Goal: Communication & Community: Answer question/provide support

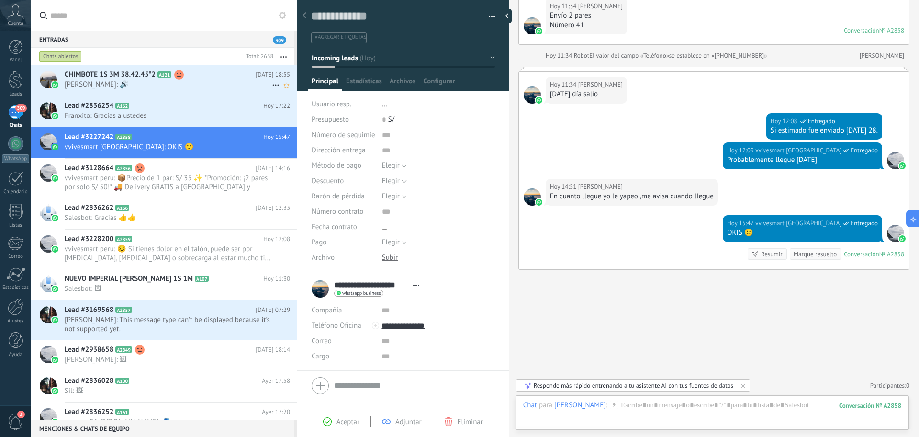
drag, startPoint x: 208, startPoint y: 67, endPoint x: 211, endPoint y: 73, distance: 7.3
click at [208, 67] on div "CHIMBOTE 1S 3M 38.42.45*2 A121 [DATE] 18:55 [PERSON_NAME]: 🔊" at bounding box center [181, 80] width 233 height 30
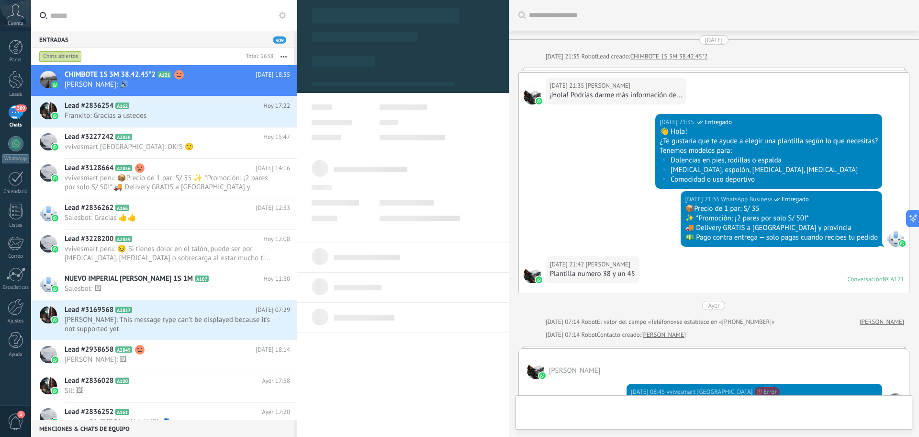
type textarea "**********"
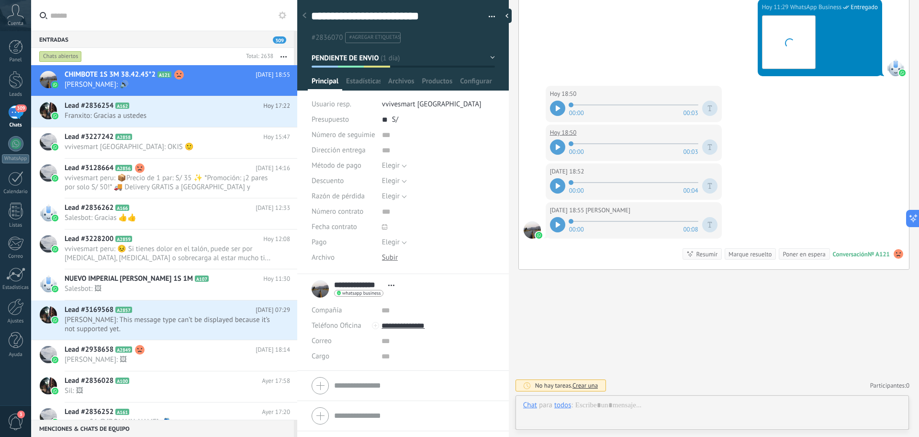
scroll to position [14, 0]
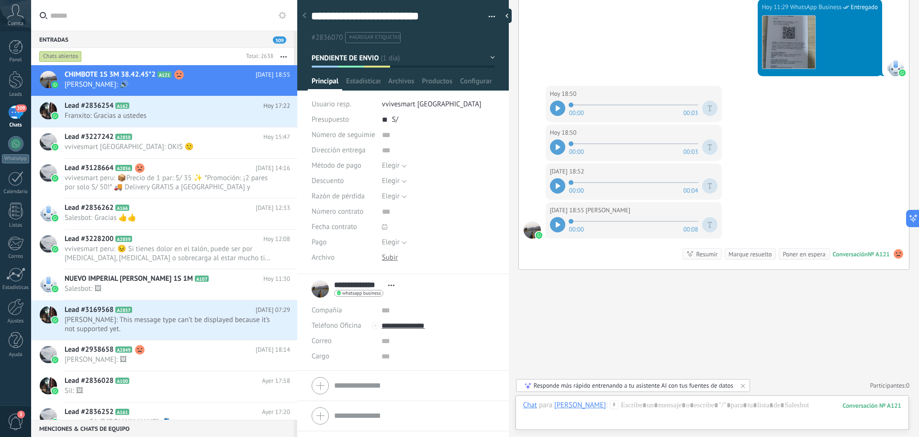
click at [562, 146] on div at bounding box center [557, 146] width 15 height 15
click at [555, 190] on div at bounding box center [557, 185] width 15 height 15
click at [555, 228] on div at bounding box center [557, 224] width 15 height 15
click at [745, 412] on div at bounding box center [712, 414] width 378 height 29
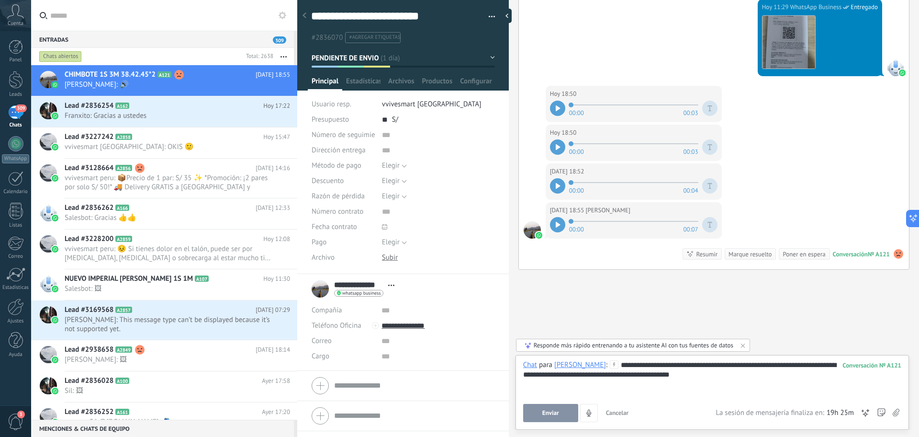
click at [554, 417] on button "Enviar" at bounding box center [550, 413] width 55 height 18
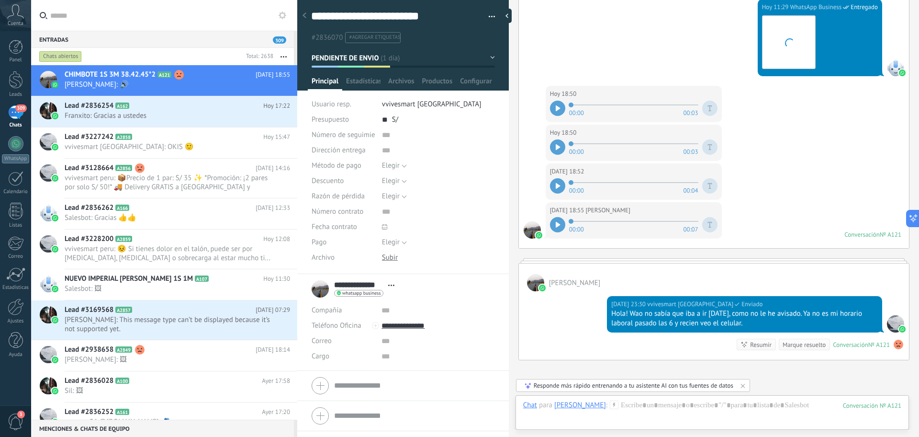
scroll to position [1157, 0]
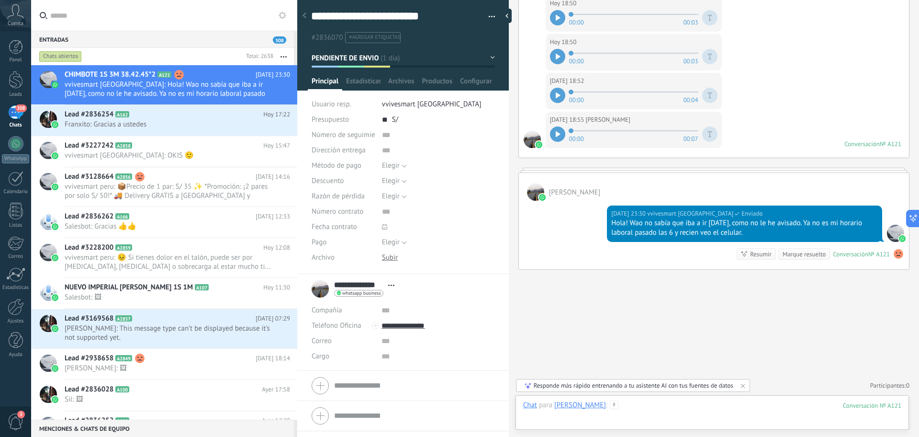
click at [652, 408] on div at bounding box center [712, 414] width 378 height 29
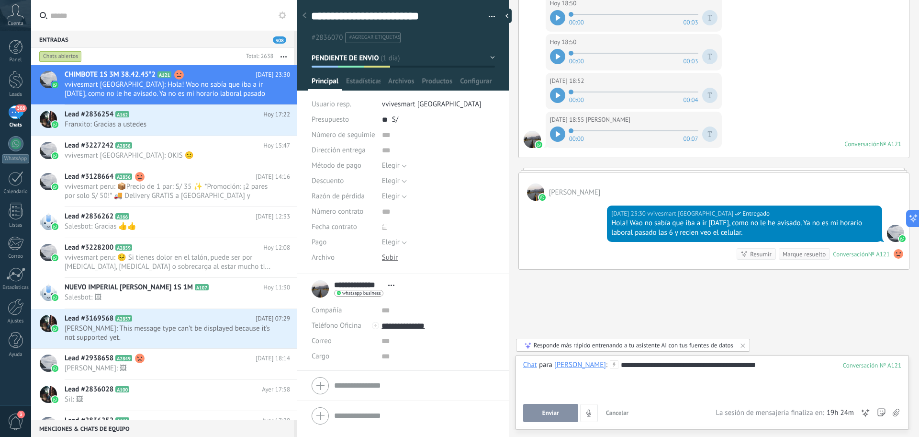
click at [789, 370] on div "**********" at bounding box center [712, 378] width 378 height 36
click at [566, 412] on button "Enviar" at bounding box center [550, 413] width 55 height 18
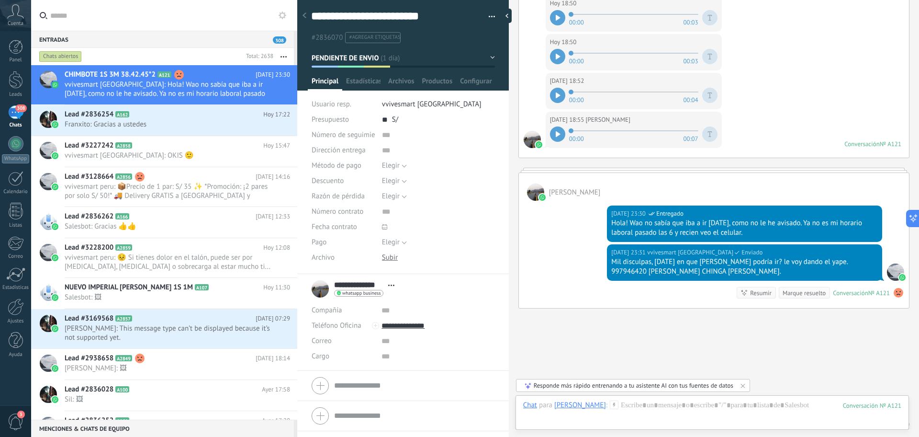
scroll to position [1195, 0]
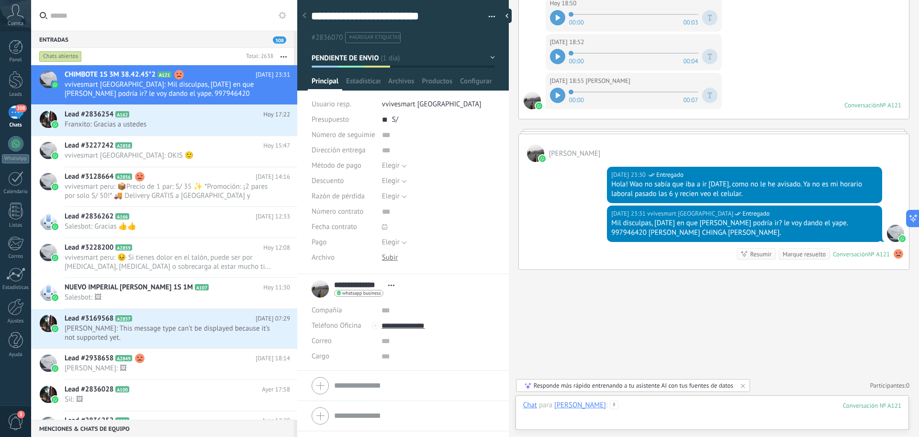
click at [755, 407] on div at bounding box center [712, 414] width 378 height 29
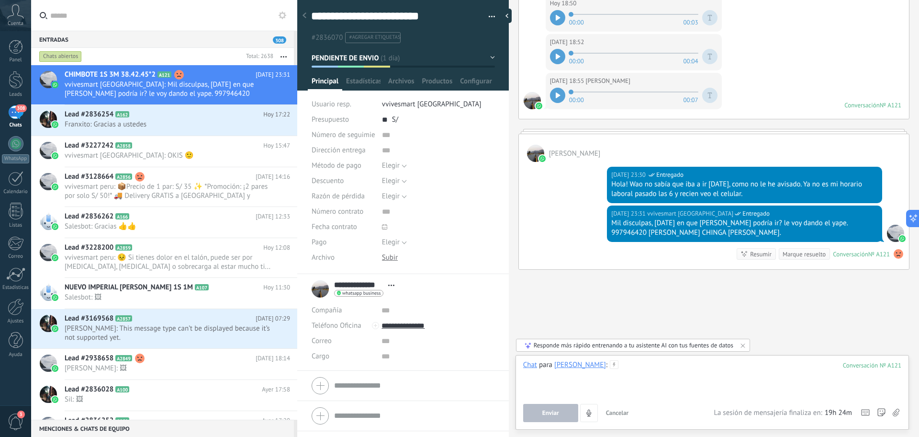
click at [760, 391] on div at bounding box center [712, 378] width 378 height 36
click at [759, 388] on div at bounding box center [712, 378] width 378 height 36
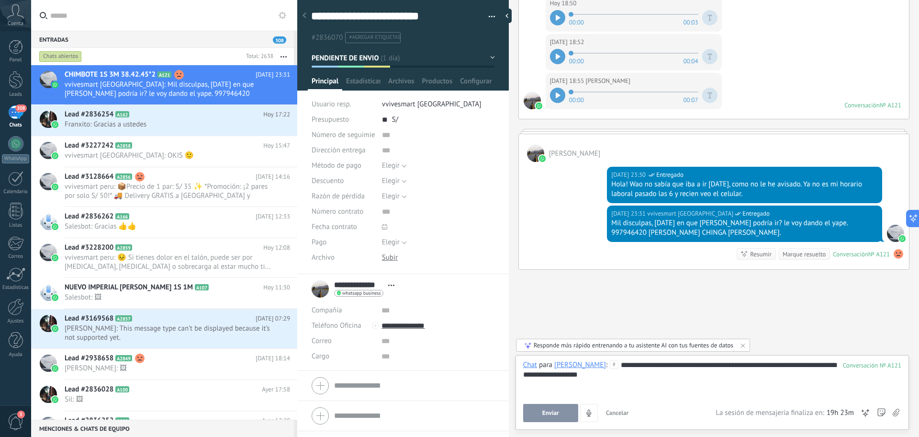
click at [545, 411] on span "Enviar" at bounding box center [550, 412] width 17 height 7
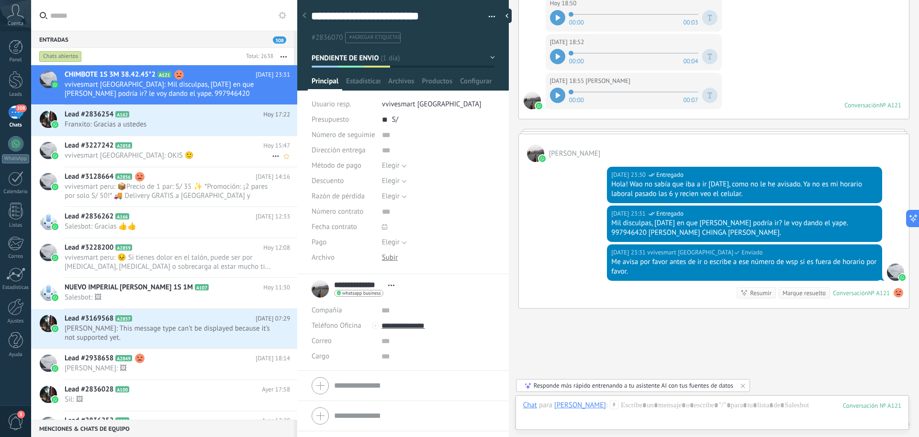
scroll to position [1234, 0]
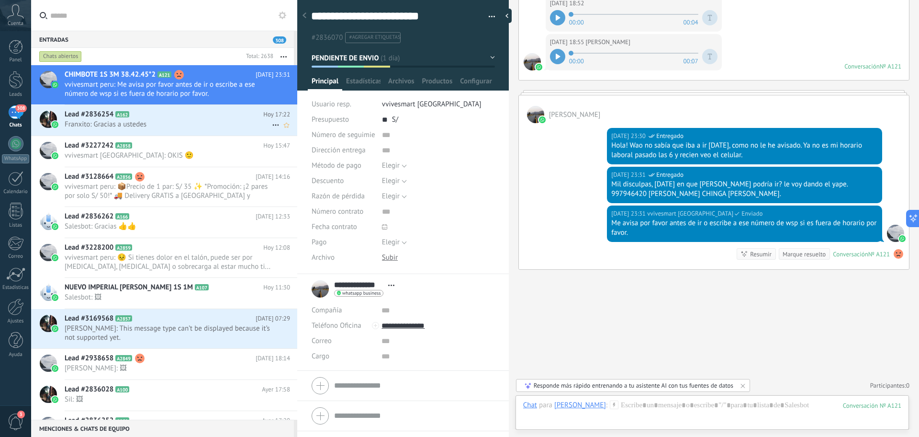
click at [176, 120] on span "Franxito: Gracias a ustedes" at bounding box center [168, 124] width 207 height 9
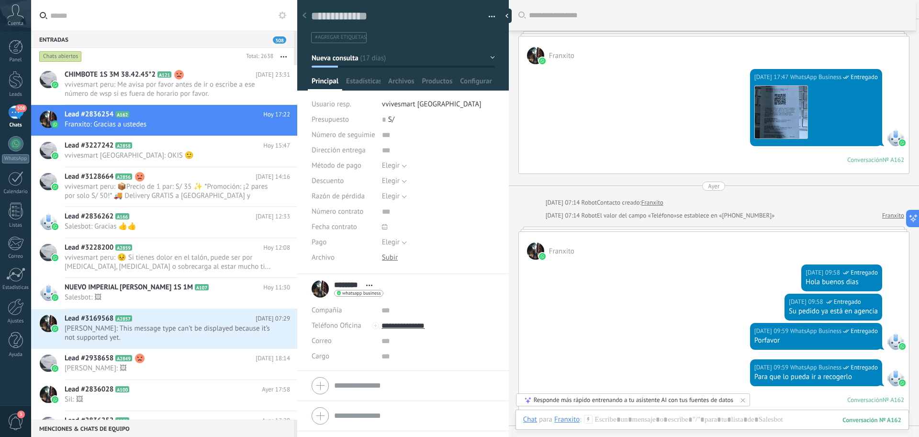
scroll to position [809, 0]
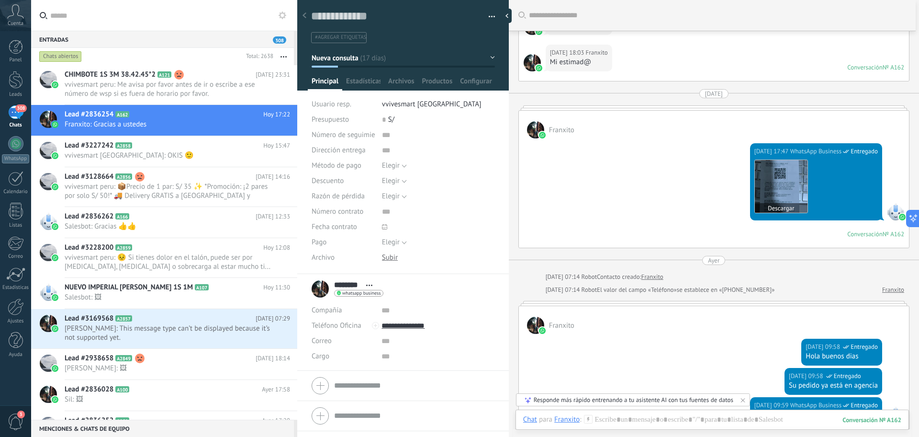
click at [755, 177] on img at bounding box center [781, 186] width 53 height 53
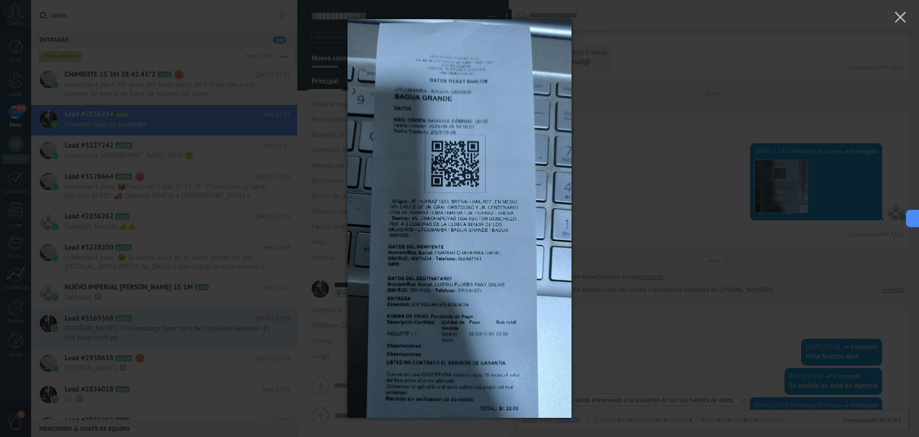
click at [676, 176] on div at bounding box center [459, 218] width 919 height 437
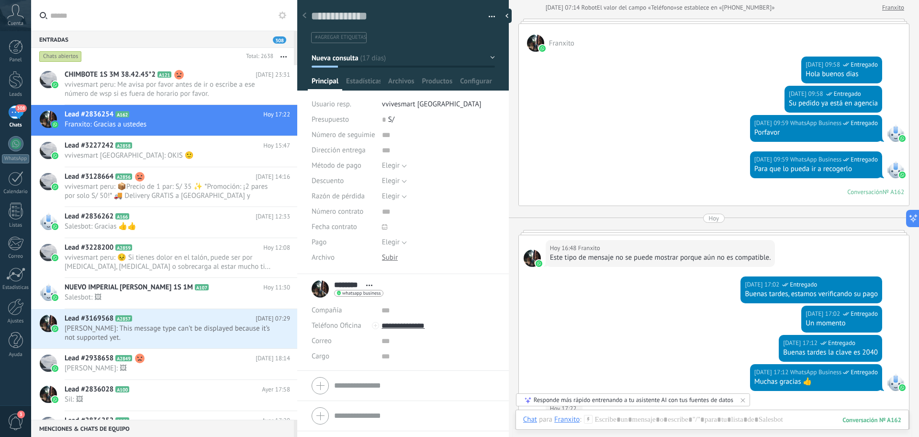
scroll to position [1108, 0]
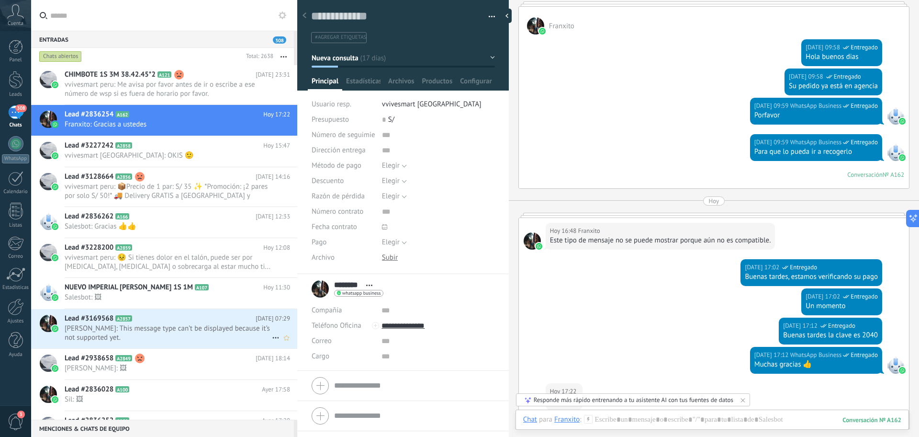
click at [224, 330] on span "[PERSON_NAME]: This message type can’t be displayed because it’s not supported …" at bounding box center [168, 333] width 207 height 18
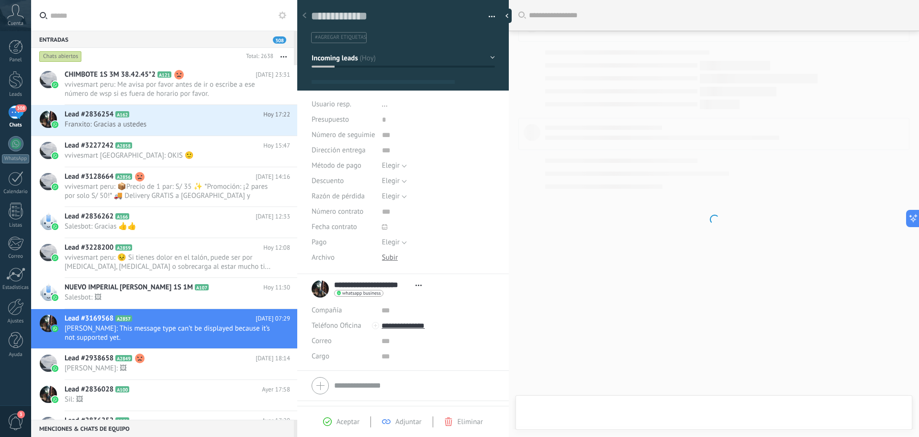
type textarea "**********"
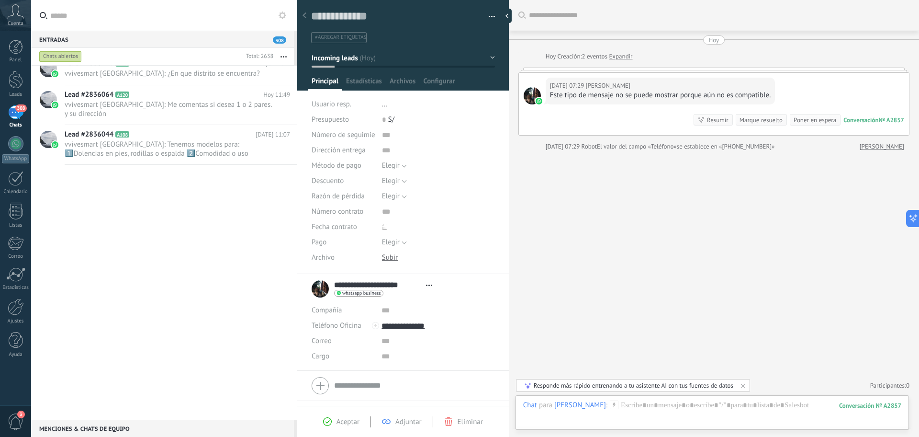
scroll to position [0, 0]
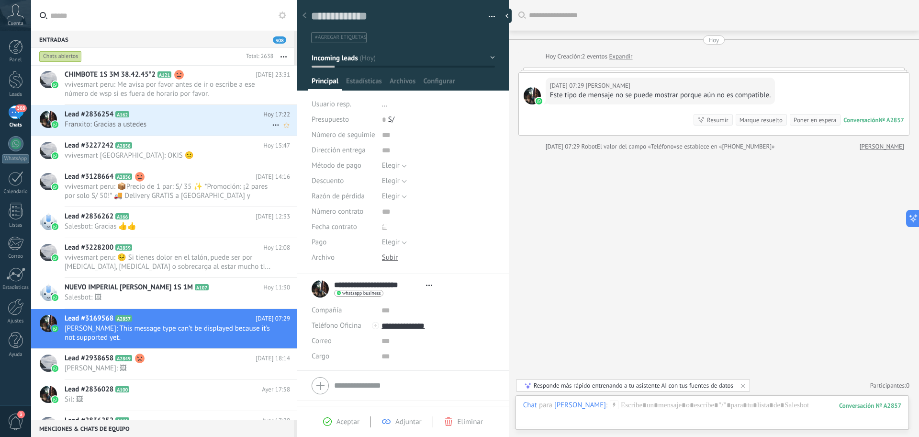
click at [270, 128] on icon at bounding box center [275, 124] width 11 height 11
drag, startPoint x: 293, startPoint y: 128, endPoint x: 263, endPoint y: 158, distance: 42.7
click at [293, 129] on span "[PERSON_NAME] respondió" at bounding box center [328, 129] width 84 height 19
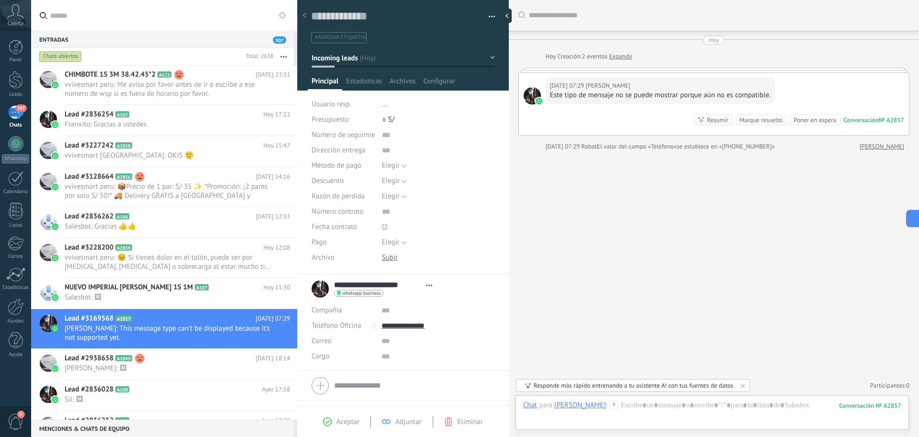
click at [724, 268] on div "Buscar Carga más [DATE] [DATE] Creación: 2 eventos Expandir [DATE] 07:29 [PERSO…" at bounding box center [714, 218] width 410 height 437
